Goal: Navigation & Orientation: Go to known website

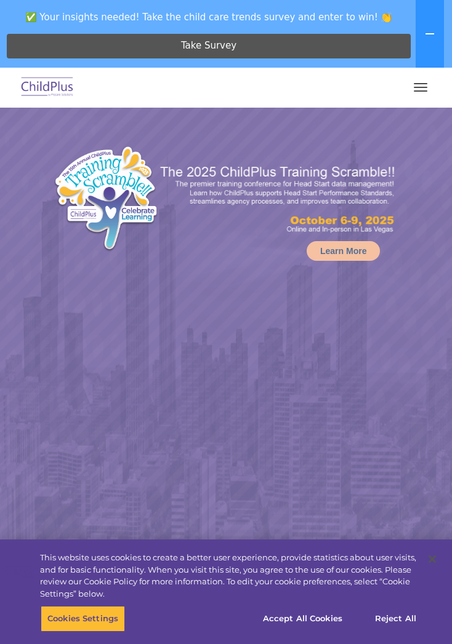
select select "MEDIUM"
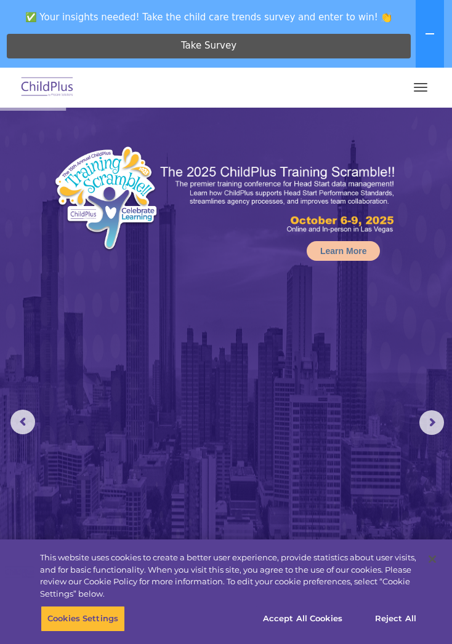
click at [411, 78] on button "button" at bounding box center [420, 88] width 26 height 20
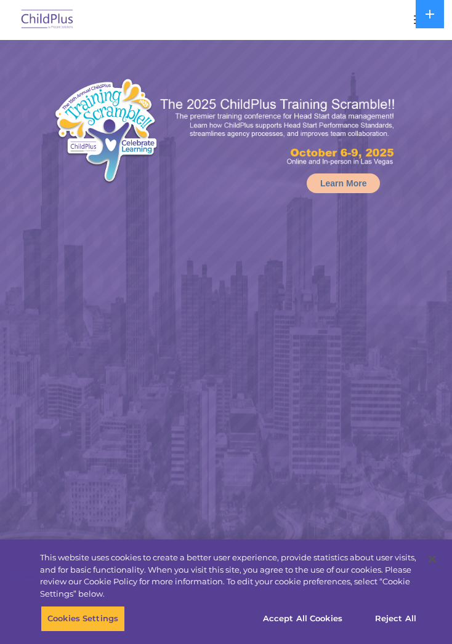
select select "MEDIUM"
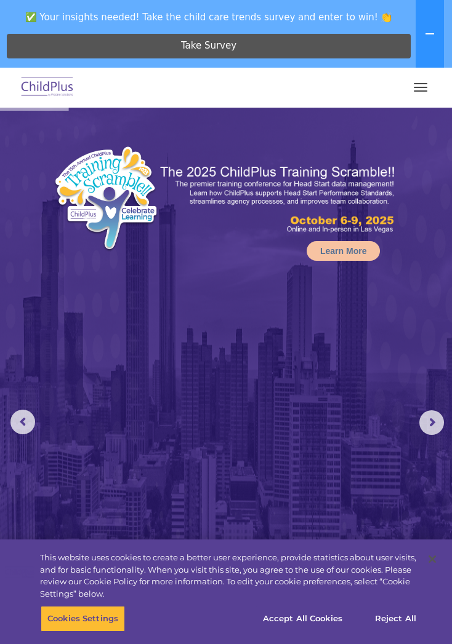
click at [430, 79] on button "button" at bounding box center [420, 88] width 26 height 20
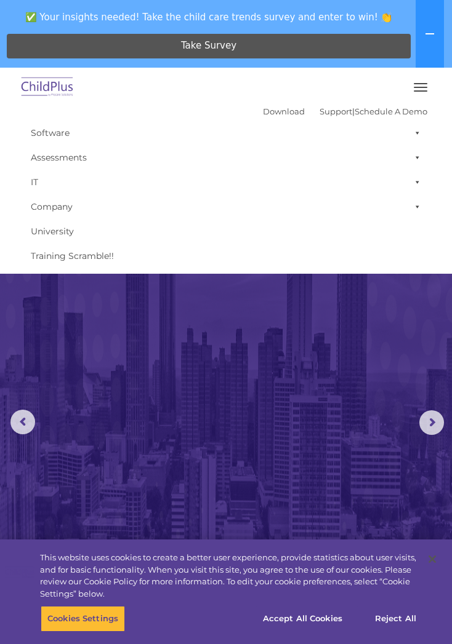
click at [305, 404] on img at bounding box center [226, 405] width 452 height 594
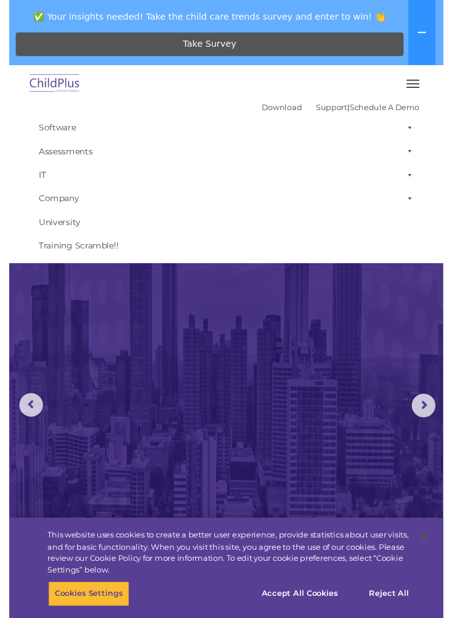
scroll to position [79, 0]
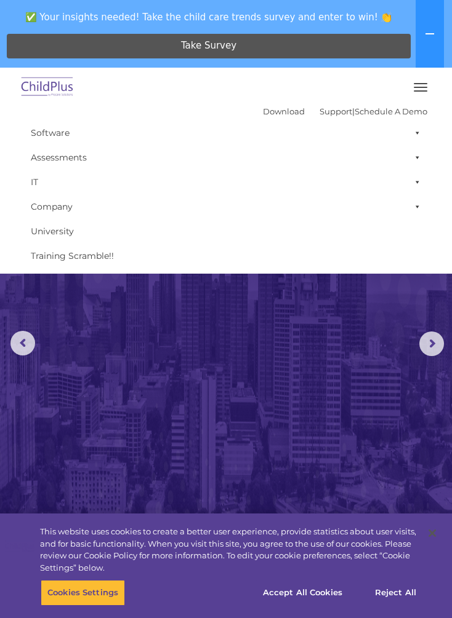
click at [52, 75] on img at bounding box center [47, 87] width 58 height 29
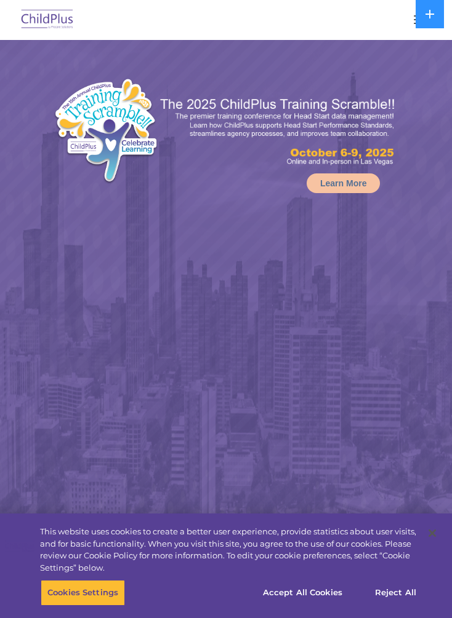
select select "MEDIUM"
